Goal: Find specific page/section: Find specific page/section

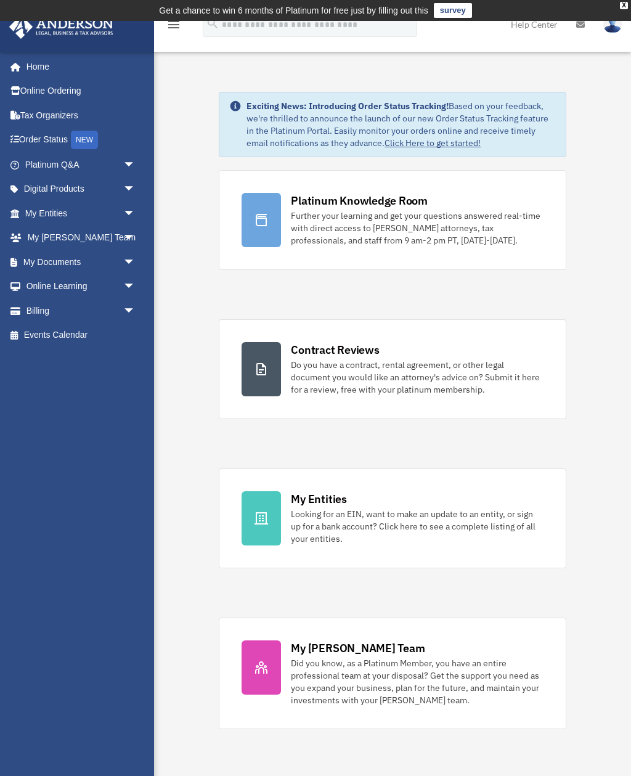
click at [46, 260] on link "My Documents arrow_drop_down" at bounding box center [81, 262] width 145 height 25
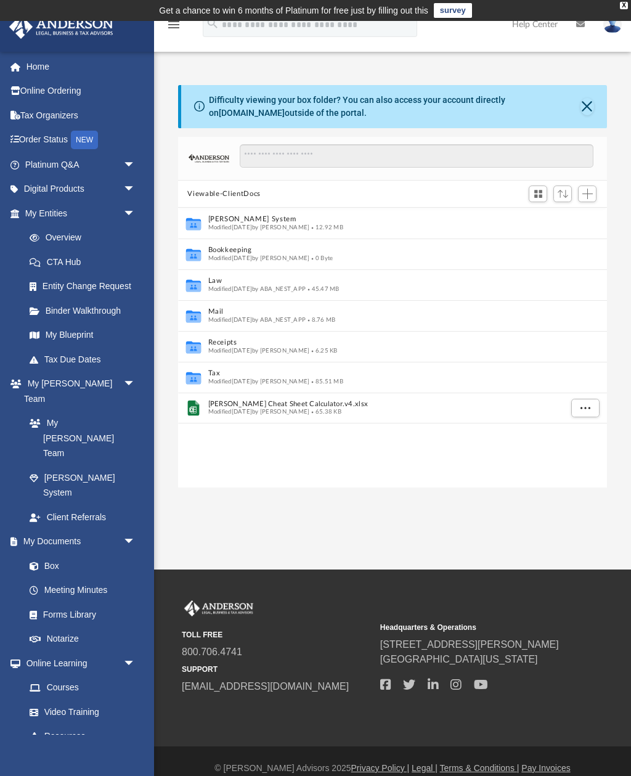
scroll to position [280, 429]
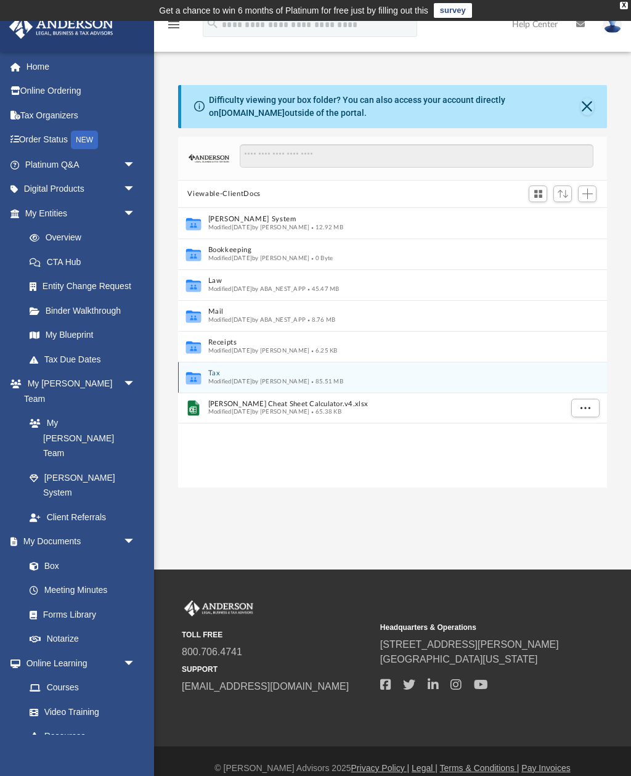
click at [290, 374] on button "Tax" at bounding box center [384, 374] width 353 height 8
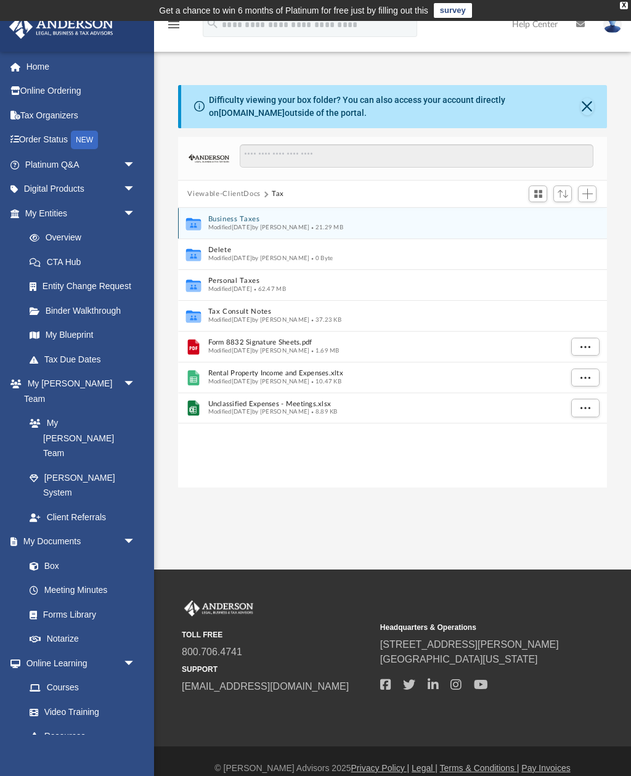
click at [272, 219] on button "Business Taxes" at bounding box center [384, 220] width 353 height 8
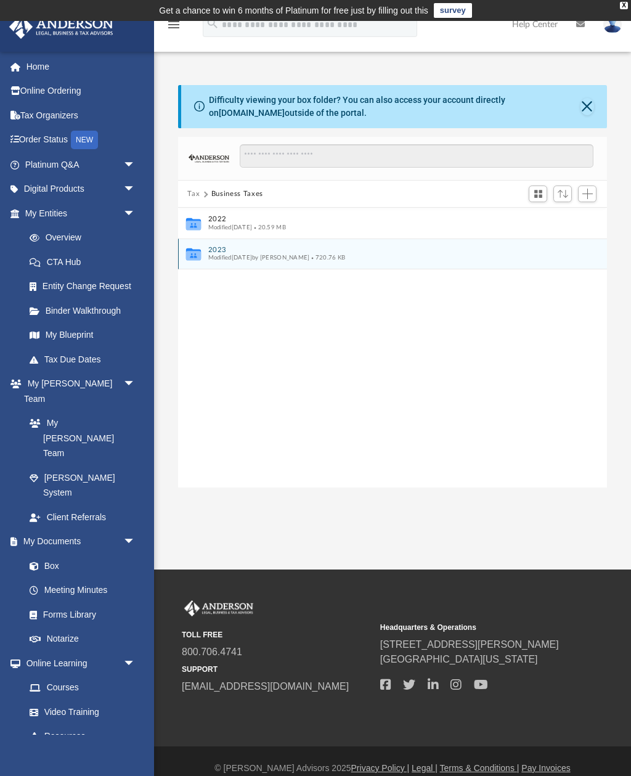
click at [200, 252] on icon "grid" at bounding box center [193, 256] width 15 height 9
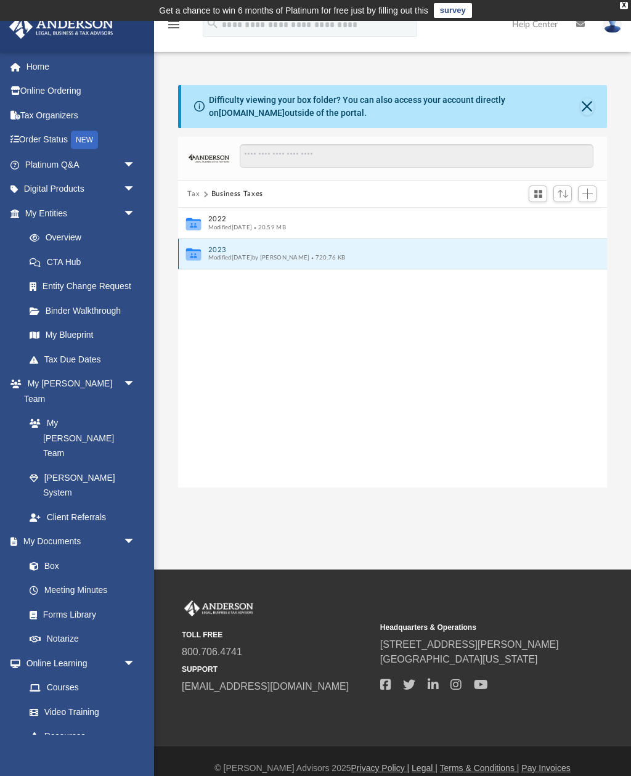
click at [195, 258] on icon "grid" at bounding box center [193, 256] width 15 height 9
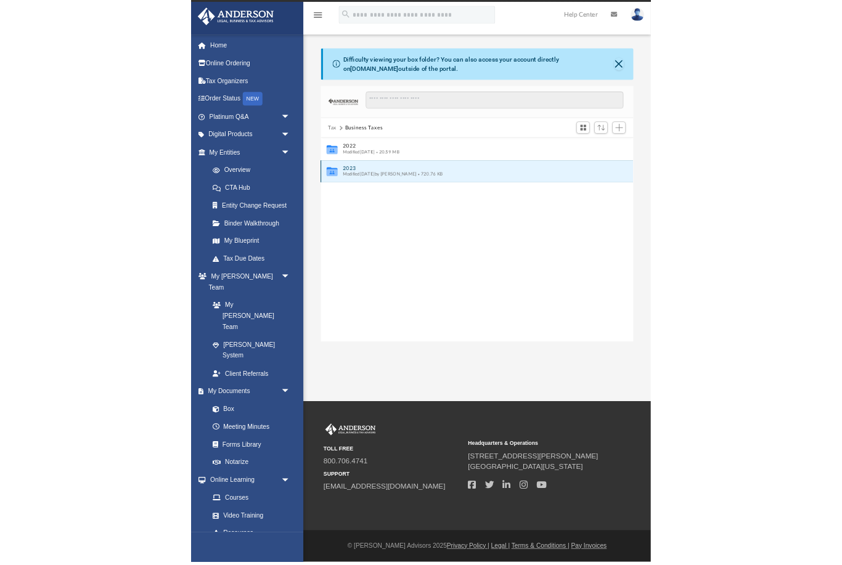
scroll to position [0, 0]
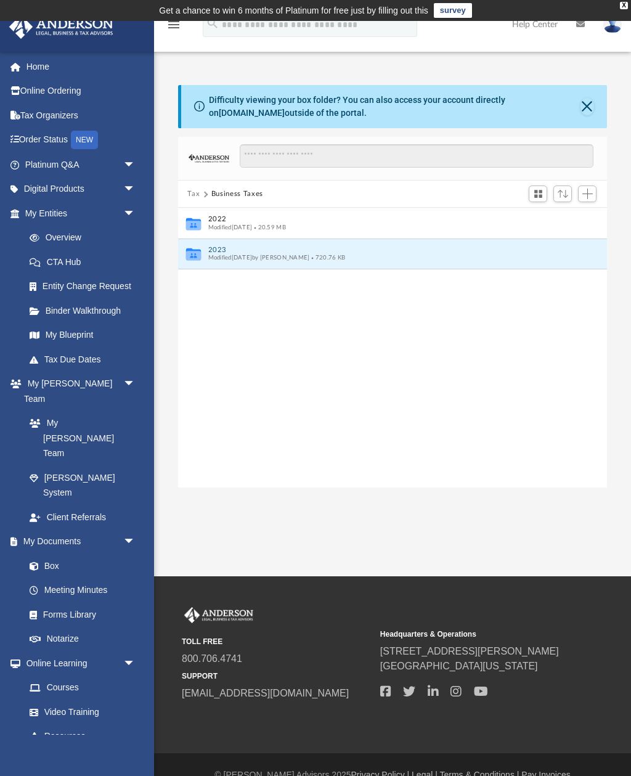
click at [241, 194] on button "Business Taxes" at bounding box center [237, 194] width 52 height 11
click at [194, 253] on icon "grid" at bounding box center [193, 256] width 15 height 9
click at [588, 104] on button "Close" at bounding box center [588, 106] width 14 height 17
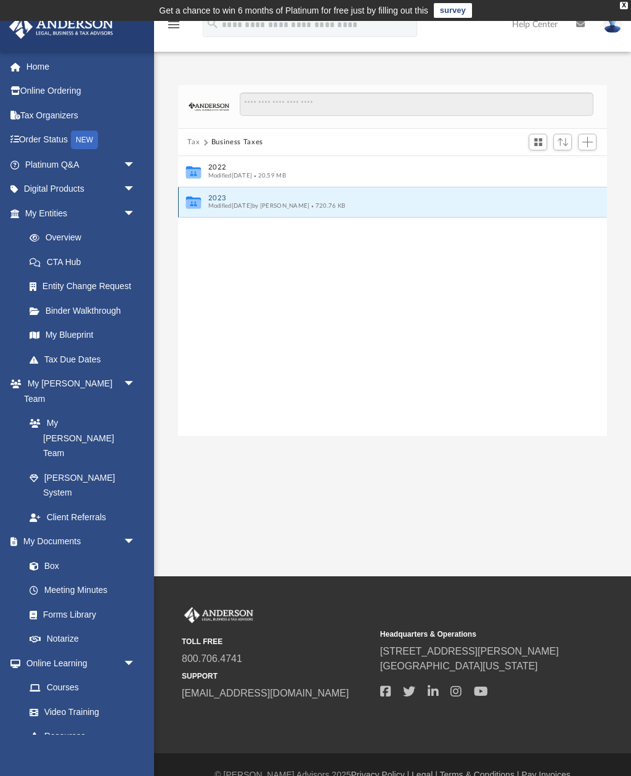
click at [202, 200] on icon "Collaborated Folder" at bounding box center [193, 202] width 18 height 20
click at [231, 142] on button "Business Taxes" at bounding box center [237, 142] width 52 height 11
click at [193, 144] on button "Tax" at bounding box center [193, 142] width 12 height 11
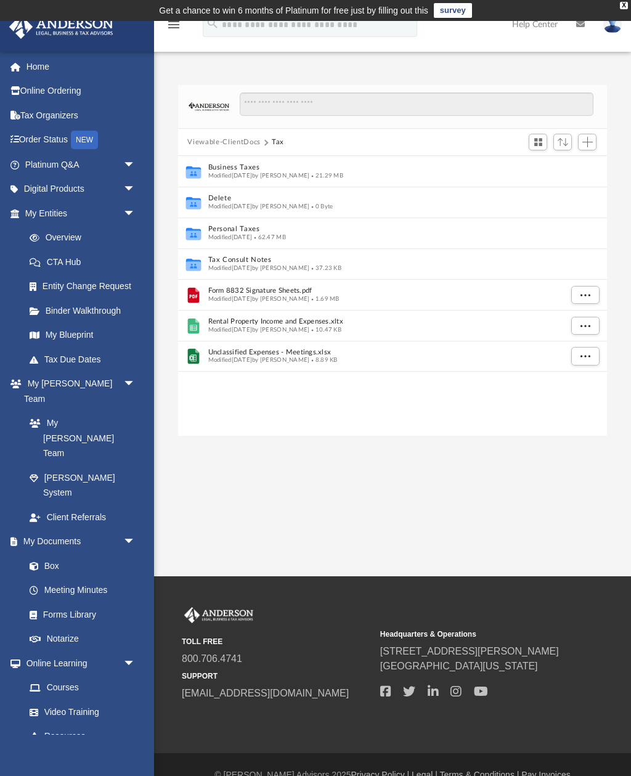
click at [11, 724] on li "Resources" at bounding box center [78, 736] width 139 height 25
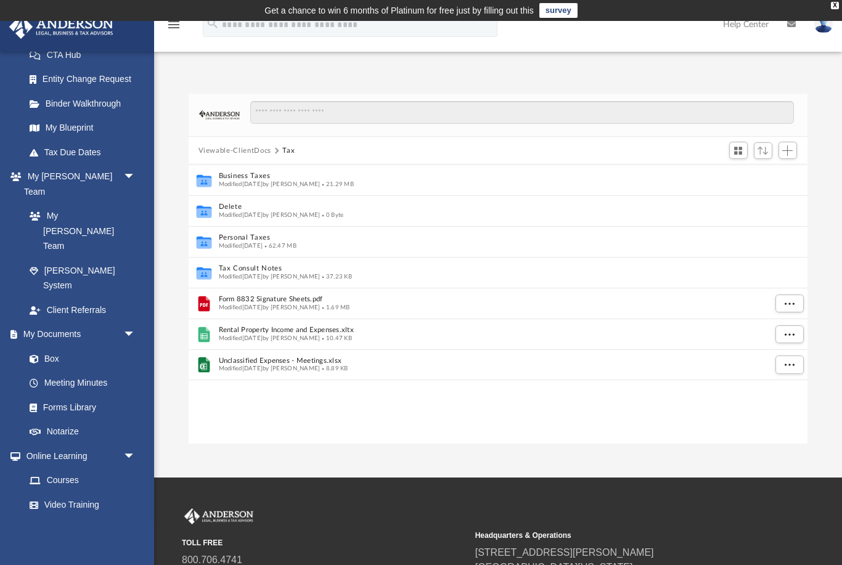
scroll to position [1, 1]
